Goal: Transaction & Acquisition: Purchase product/service

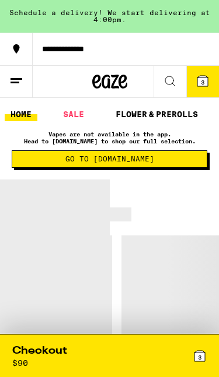
click at [201, 348] on div "3" at bounding box center [199, 356] width 14 height 24
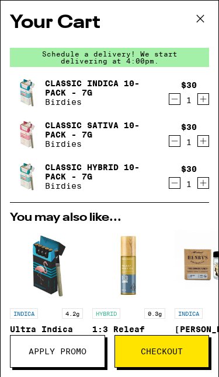
click at [66, 349] on span "Apply Promo" at bounding box center [58, 352] width 58 height 8
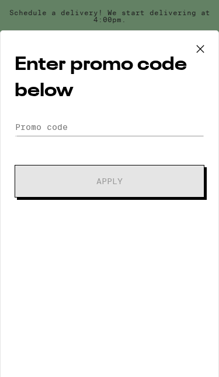
click at [202, 42] on icon at bounding box center [199, 48] width 17 height 17
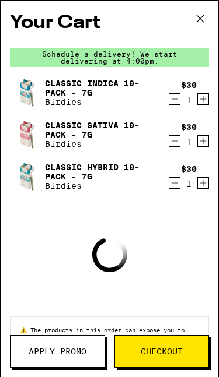
click at [205, 15] on icon at bounding box center [199, 18] width 17 height 17
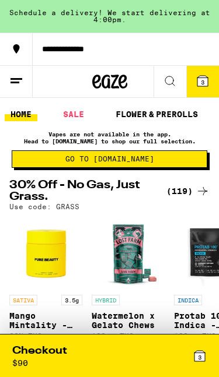
click at [120, 77] on icon at bounding box center [109, 81] width 35 height 21
click at [19, 79] on line at bounding box center [16, 79] width 12 height 0
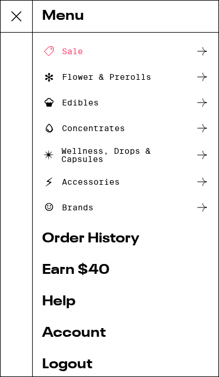
scroll to position [33, 0]
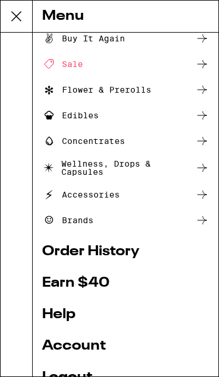
click at [68, 64] on div "Sale" at bounding box center [62, 64] width 41 height 14
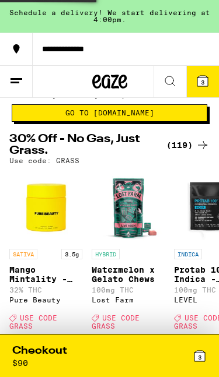
scroll to position [52, 0]
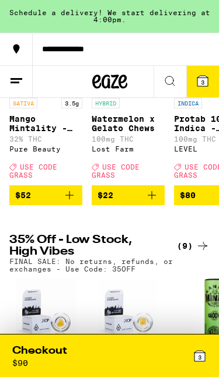
scroll to position [240, 0]
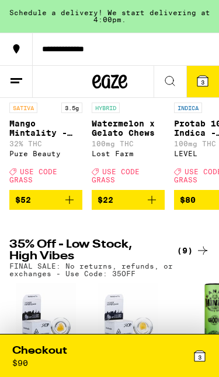
click at [198, 356] on span "3" at bounding box center [199, 357] width 3 height 7
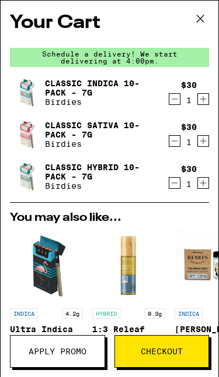
click at [204, 142] on icon "Increment" at bounding box center [203, 141] width 10 height 14
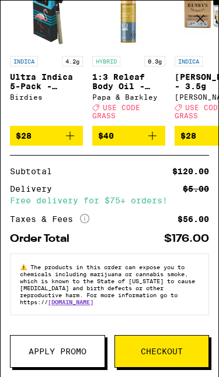
scroll to position [273, 0]
